Goal: Obtain resource: Download file/media

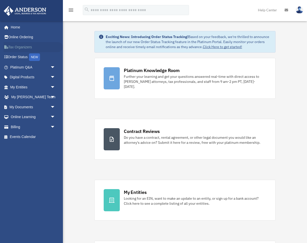
click at [21, 47] on link "Tax Organizers" at bounding box center [33, 47] width 59 height 10
click at [52, 106] on span "arrow_drop_down" at bounding box center [55, 107] width 10 height 10
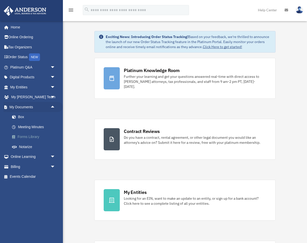
click at [26, 135] on link "Forms Library" at bounding box center [35, 137] width 56 height 10
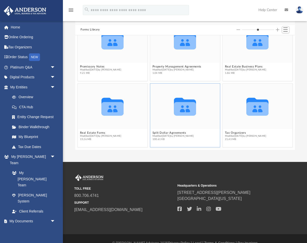
scroll to position [22, 0]
click at [237, 132] on button "Tax Organizers" at bounding box center [244, 132] width 41 height 3
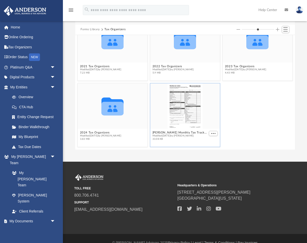
scroll to position [31, 0]
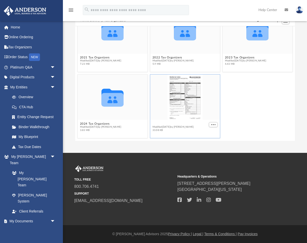
click at [193, 124] on button "Anderson Monthly Tax Tracker.pdf" at bounding box center [179, 123] width 55 height 3
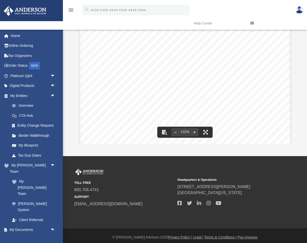
scroll to position [0, 0]
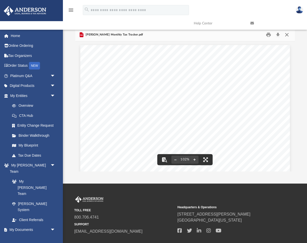
click at [287, 34] on button "Close" at bounding box center [286, 35] width 9 height 8
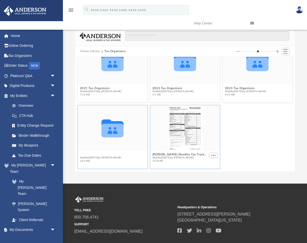
click at [97, 155] on button "2024 Tax Organizers" at bounding box center [100, 154] width 41 height 3
type input "*"
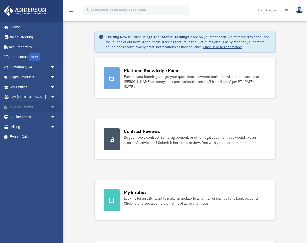
click at [51, 106] on span "arrow_drop_down" at bounding box center [55, 107] width 10 height 10
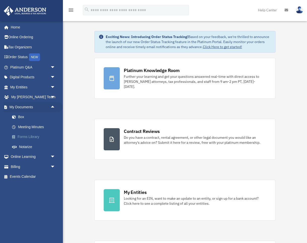
click at [36, 134] on link "Forms Library" at bounding box center [35, 137] width 56 height 10
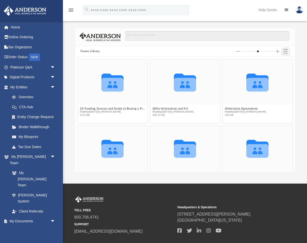
scroll to position [114, 219]
click at [169, 109] on button "280a Information and Kit" at bounding box center [172, 108] width 41 height 3
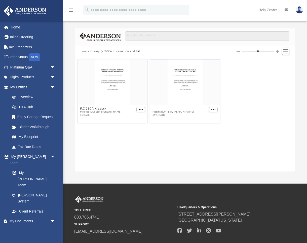
click at [170, 109] on button "IRC 280A Kit.pdf" at bounding box center [172, 108] width 41 height 3
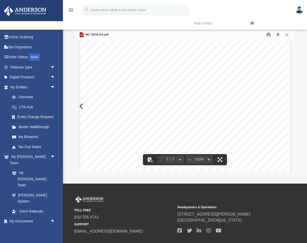
scroll to position [0, 0]
click at [81, 105] on div "FORM KIT FOR USING INTERNAL REVENUE CODE SECTION 280A All rights reserved. No p…" at bounding box center [184, 180] width 209 height 271
click at [80, 106] on div "FORM KIT FOR USING INTERNAL REVENUE CODE SECTION 280A All rights reserved. No p…" at bounding box center [184, 180] width 209 height 271
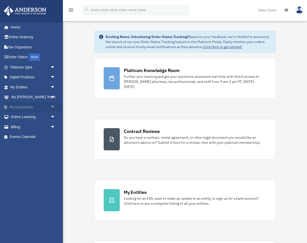
click at [53, 106] on span "arrow_drop_down" at bounding box center [55, 107] width 10 height 10
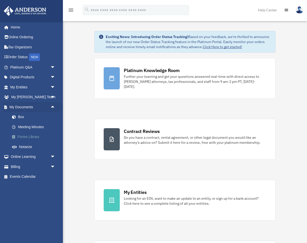
click at [34, 135] on link "Forms Library" at bounding box center [35, 137] width 56 height 10
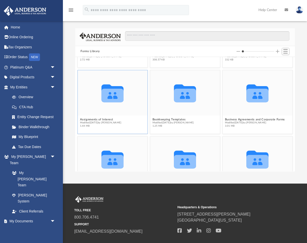
scroll to position [78, 0]
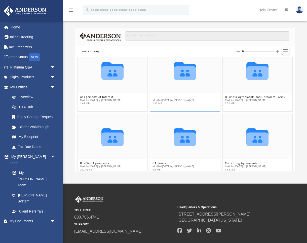
click at [180, 98] on button "Bookkeeping Templates" at bounding box center [172, 96] width 41 height 3
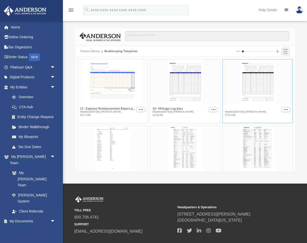
click at [243, 109] on button "12- Mileage Log.pdf" at bounding box center [244, 108] width 41 height 3
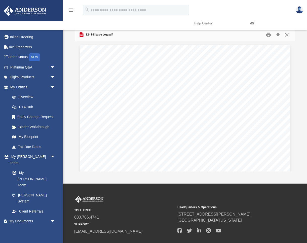
scroll to position [0, 0]
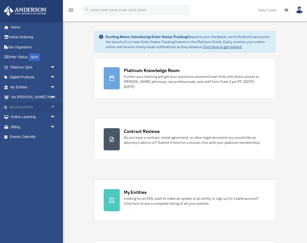
click at [53, 106] on span "arrow_drop_down" at bounding box center [55, 107] width 10 height 10
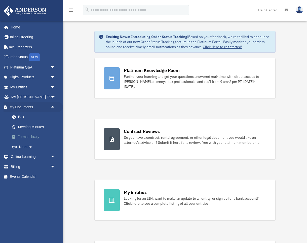
click at [36, 135] on link "Forms Library" at bounding box center [35, 137] width 56 height 10
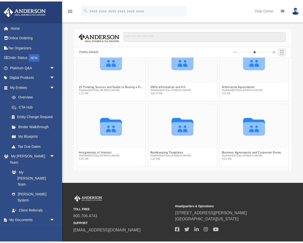
scroll to position [22, 0]
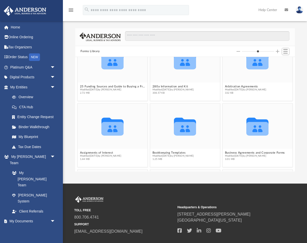
click at [85, 175] on div "App [EMAIL_ADDRESS][DOMAIN_NAME] Sign Out [EMAIL_ADDRESS][DOMAIN_NAME] Home Onl…" at bounding box center [153, 91] width 307 height 183
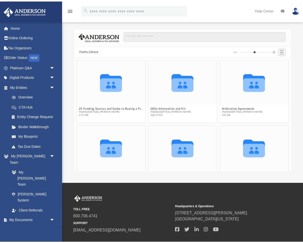
scroll to position [114, 219]
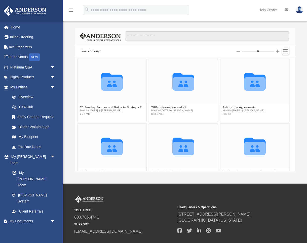
type input "*"
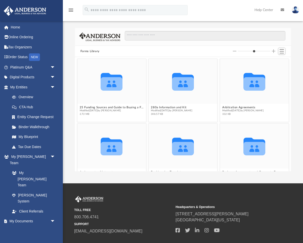
scroll to position [4, 4]
